Goal: Task Accomplishment & Management: Manage account settings

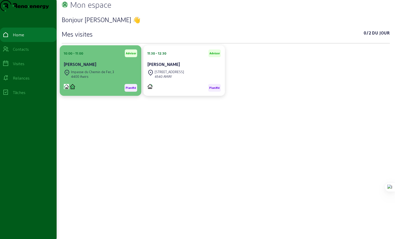
click at [87, 79] on div "4400 Awirs" at bounding box center [92, 76] width 43 height 5
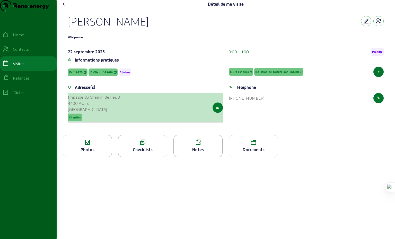
click at [218, 110] on icon "button" at bounding box center [217, 107] width 3 height 5
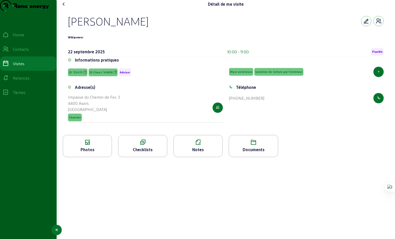
click at [28, 81] on div "Relances" at bounding box center [21, 78] width 17 height 6
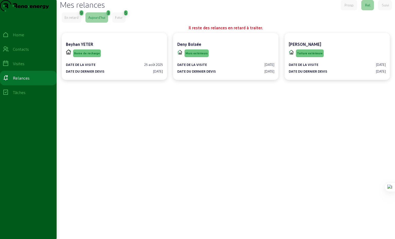
click at [73, 20] on div "En retard" at bounding box center [72, 17] width 14 height 5
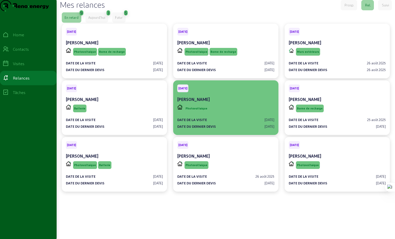
click at [227, 113] on div "Photovoltaique" at bounding box center [225, 109] width 97 height 10
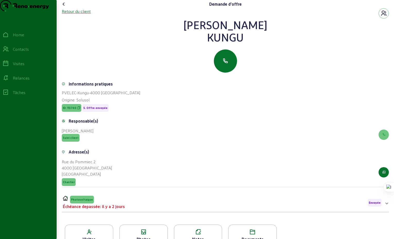
click at [87, 14] on div "Retour du client" at bounding box center [76, 11] width 29 height 6
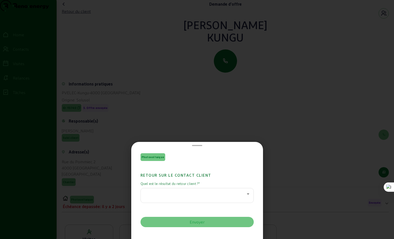
click at [247, 194] on icon at bounding box center [248, 194] width 6 height 6
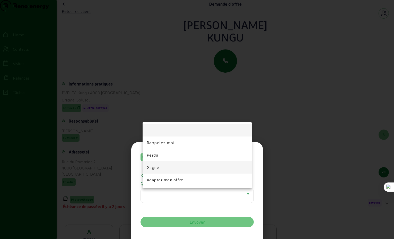
click at [155, 166] on span "Gagné" at bounding box center [153, 167] width 13 height 6
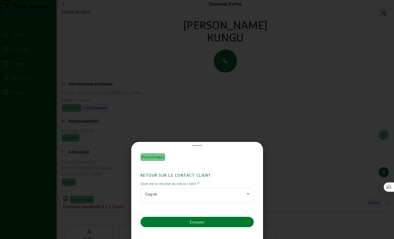
click at [197, 223] on div "Envoyer" at bounding box center [197, 222] width 15 height 6
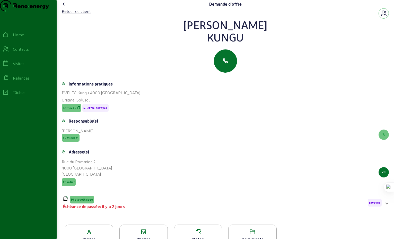
click at [65, 7] on icon at bounding box center [64, 4] width 6 height 6
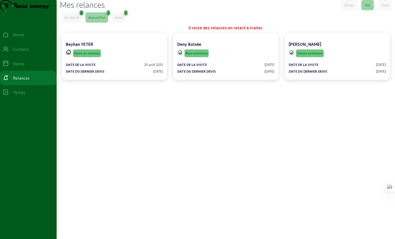
click at [71, 20] on div "En retard" at bounding box center [72, 17] width 14 height 5
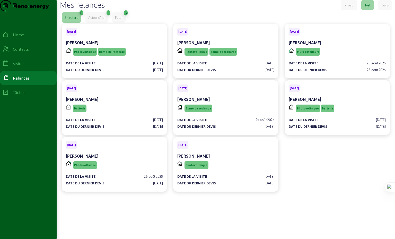
click at [99, 20] on div "Aujourd'hui" at bounding box center [96, 17] width 17 height 5
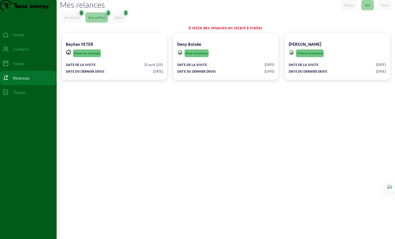
click at [120, 20] on div "Futur" at bounding box center [119, 17] width 8 height 5
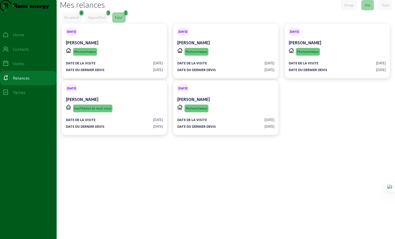
click at [76, 20] on div "En retard" at bounding box center [72, 17] width 14 height 5
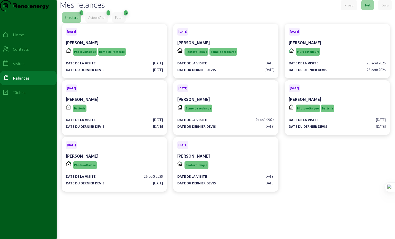
click at [122, 20] on div "Futur" at bounding box center [119, 17] width 8 height 5
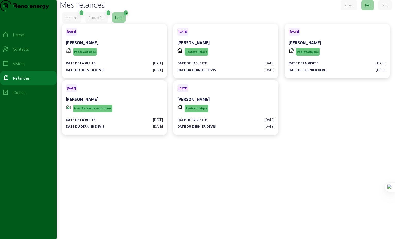
click at [74, 20] on div "En retard" at bounding box center [72, 17] width 14 height 5
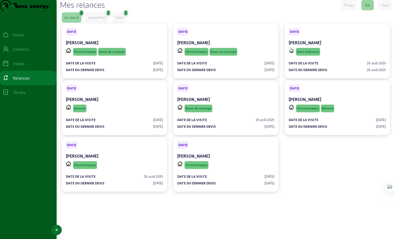
click at [23, 67] on div "Visites" at bounding box center [19, 64] width 12 height 6
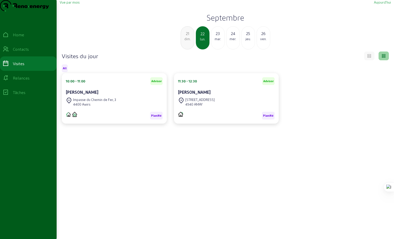
click at [186, 41] on div "dim." at bounding box center [187, 39] width 13 height 5
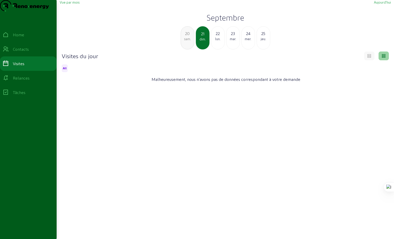
click at [186, 41] on div "sam." at bounding box center [187, 39] width 13 height 5
click at [186, 41] on div "ven." at bounding box center [187, 39] width 13 height 5
click at [186, 41] on div "jeu." at bounding box center [187, 39] width 13 height 5
click at [186, 41] on div "mer." at bounding box center [187, 39] width 13 height 5
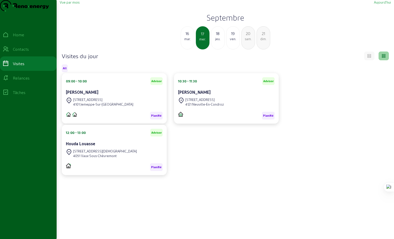
click at [188, 41] on div "mar." at bounding box center [187, 39] width 13 height 5
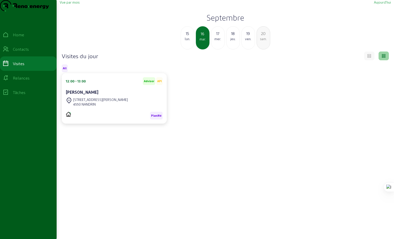
click at [188, 41] on div "lun." at bounding box center [187, 39] width 13 height 5
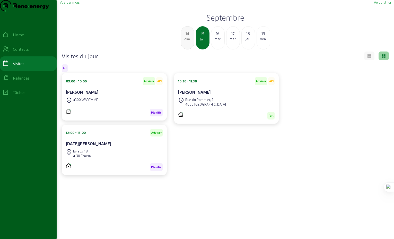
click at [218, 41] on div "mar." at bounding box center [217, 39] width 13 height 5
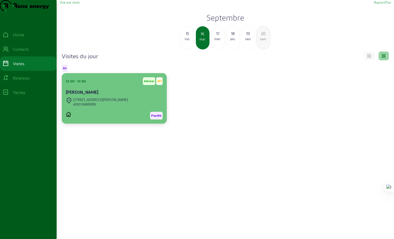
scroll to position [1, 0]
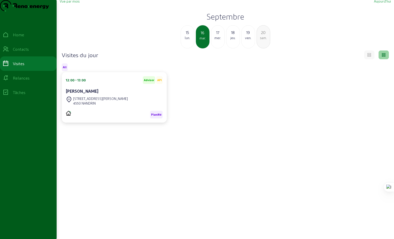
click at [218, 40] on div "mer." at bounding box center [217, 38] width 13 height 5
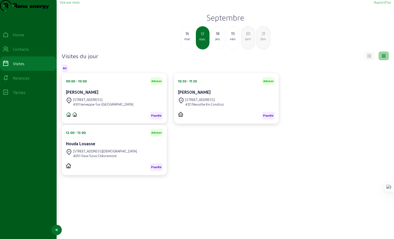
click at [29, 81] on div "Relances" at bounding box center [21, 78] width 17 height 6
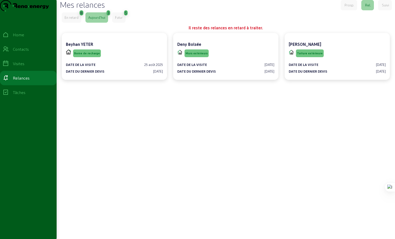
click at [122, 20] on div "Futur" at bounding box center [119, 17] width 8 height 5
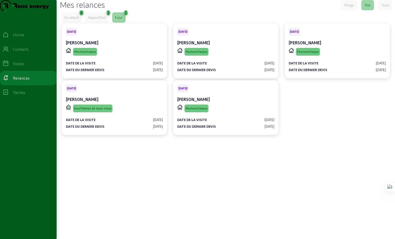
click at [102, 20] on div "Aujourd'hui" at bounding box center [96, 17] width 17 height 5
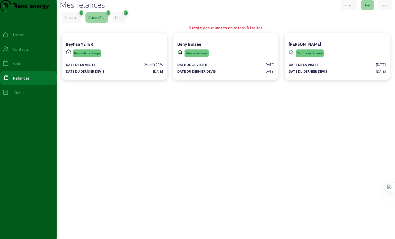
click at [70, 20] on div "En retard" at bounding box center [72, 17] width 14 height 5
